Goal: Task Accomplishment & Management: Manage account settings

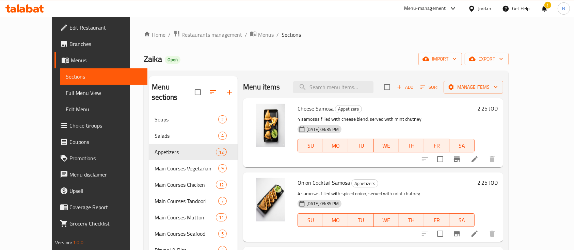
scroll to position [91, 0]
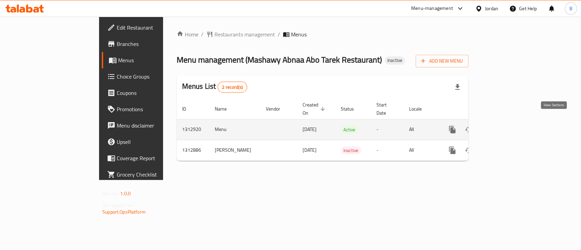
click at [506, 126] on icon "enhanced table" at bounding box center [502, 130] width 8 height 8
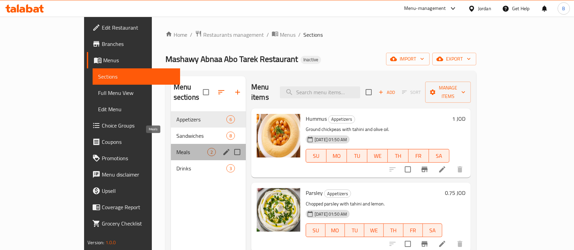
click at [176, 148] on span "Meals" at bounding box center [191, 152] width 31 height 8
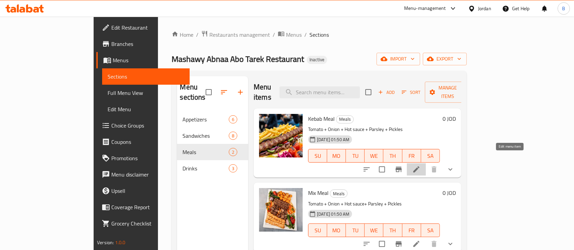
click at [420, 167] on icon at bounding box center [416, 170] width 6 height 6
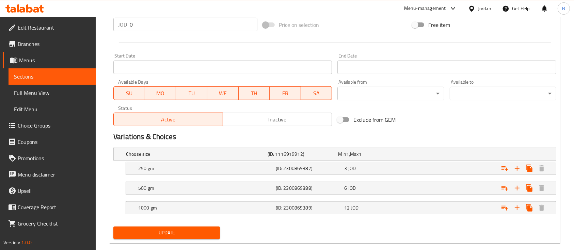
scroll to position [275, 0]
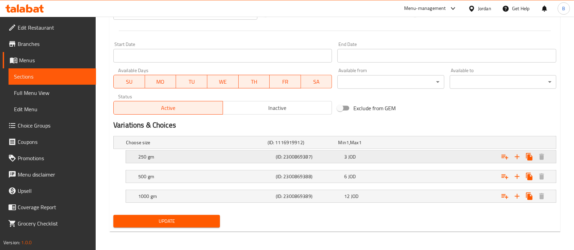
click at [388, 155] on div "3 JOD" at bounding box center [377, 157] width 66 height 7
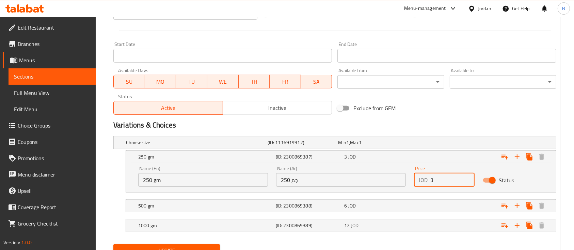
click at [438, 180] on input "3" at bounding box center [453, 180] width 44 height 14
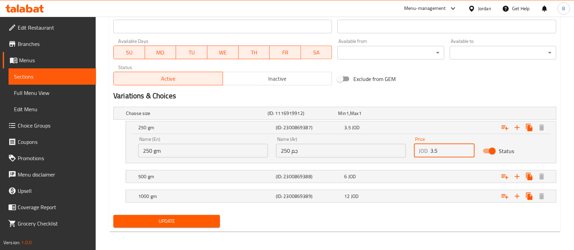
type input "3.5"
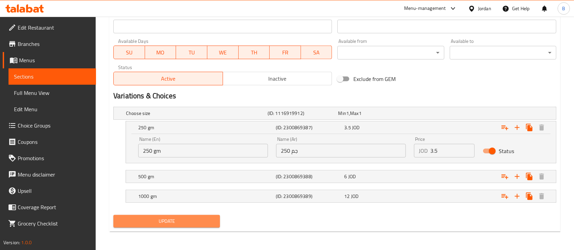
click at [189, 224] on span "Update" at bounding box center [167, 221] width 96 height 9
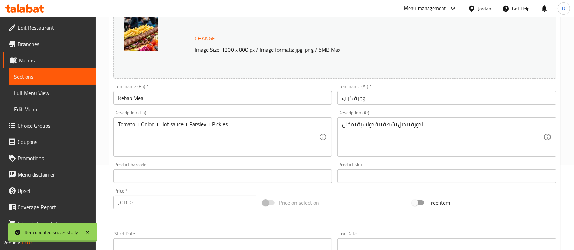
scroll to position [0, 0]
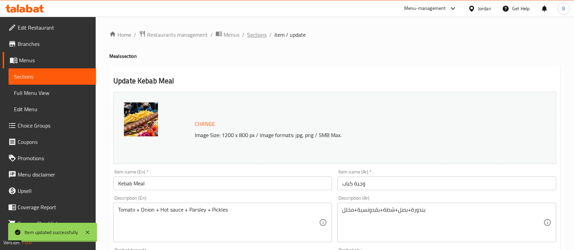
click at [256, 35] on span "Sections" at bounding box center [256, 35] width 19 height 8
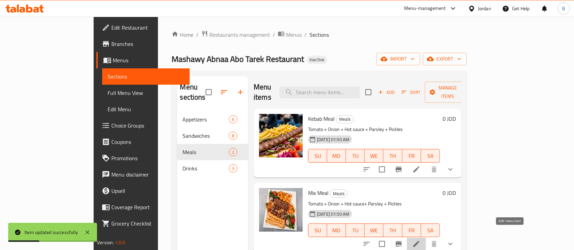
click at [421, 240] on icon at bounding box center [416, 244] width 8 height 8
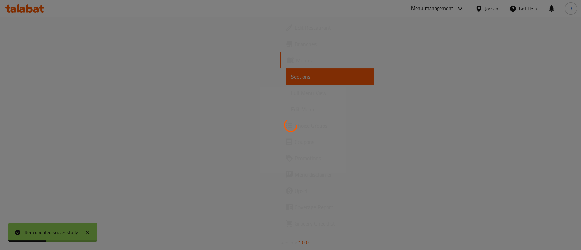
click at [581, 130] on div at bounding box center [290, 125] width 581 height 250
click at [581, 130] on html "Item updated successfully ​ Menu-management Jordan Get Help B Edit Restaurant B…" at bounding box center [290, 125] width 581 height 250
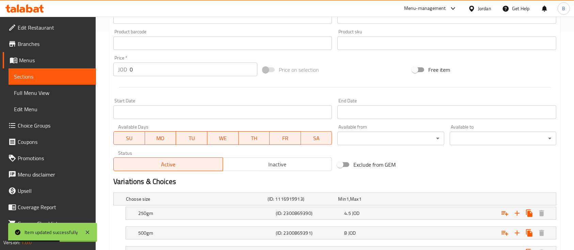
scroll to position [275, 0]
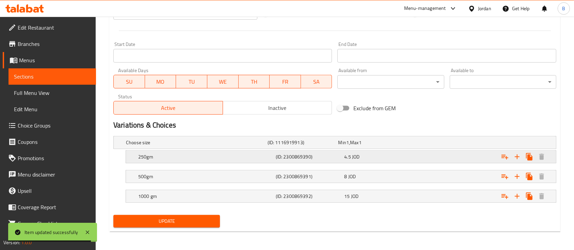
click at [430, 154] on div "Expand" at bounding box center [481, 157] width 138 height 15
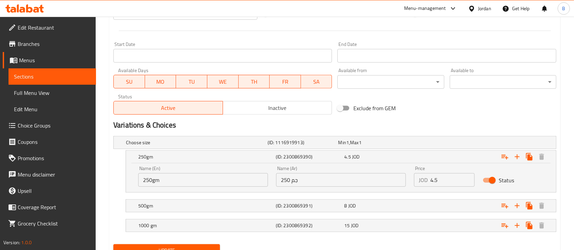
scroll to position [304, 0]
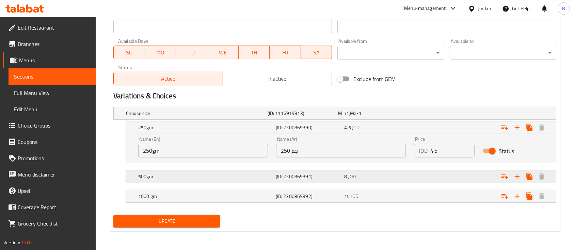
click at [449, 171] on div "Expand" at bounding box center [481, 176] width 138 height 15
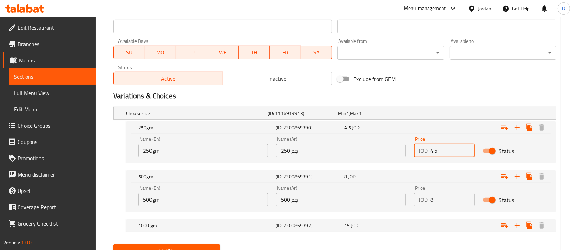
click at [450, 156] on input "4.5" at bounding box center [453, 151] width 44 height 14
type input "4"
type input "5"
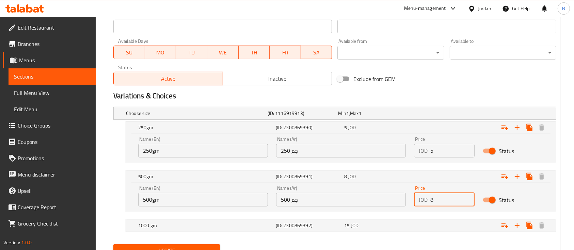
click at [456, 198] on input "8" at bounding box center [453, 200] width 44 height 14
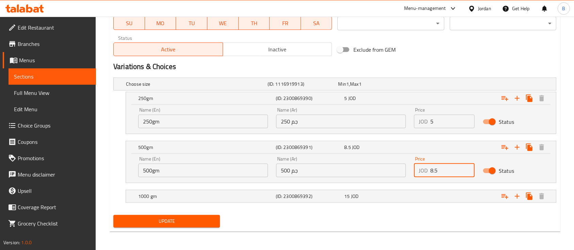
type input "8.5"
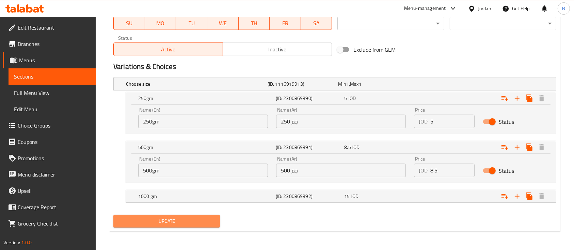
click at [182, 223] on span "Update" at bounding box center [167, 221] width 96 height 9
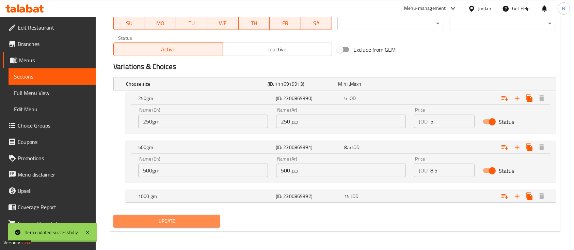
click at [184, 223] on span "Update" at bounding box center [167, 221] width 96 height 9
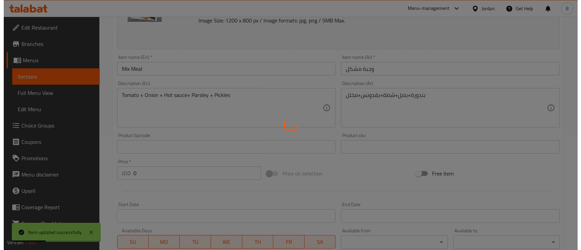
scroll to position [0, 0]
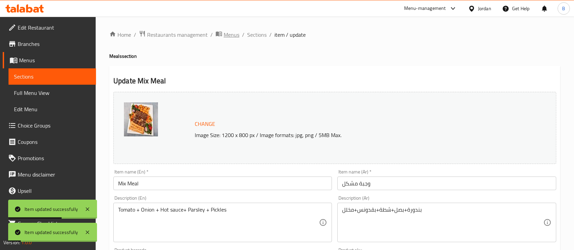
click at [226, 39] on span "Menus" at bounding box center [232, 35] width 16 height 8
